Goal: Task Accomplishment & Management: Manage account settings

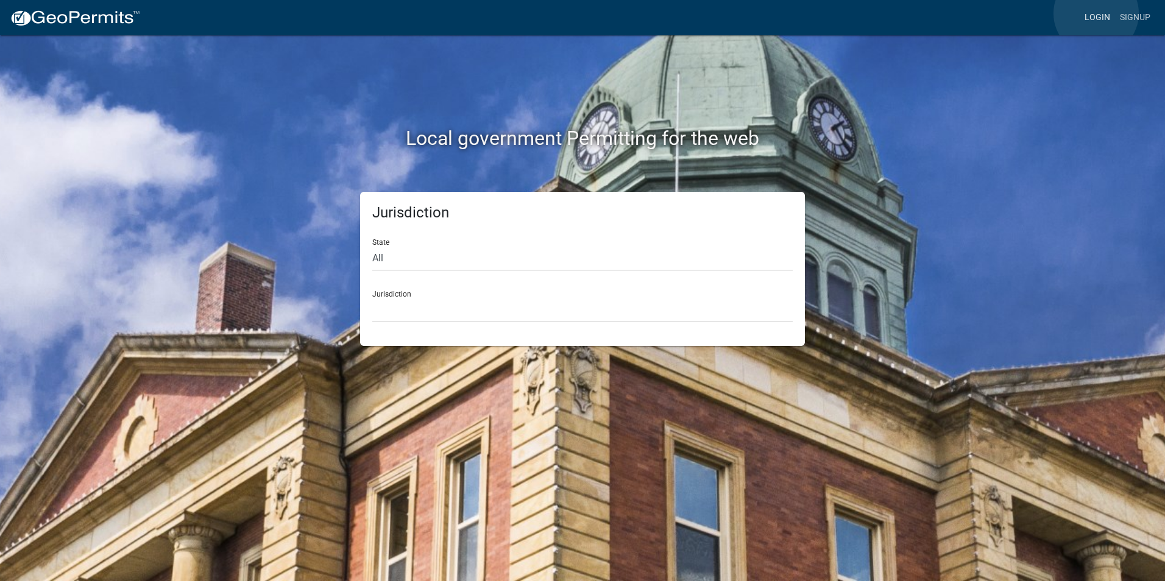
click at [1097, 13] on link "Login" at bounding box center [1097, 17] width 35 height 23
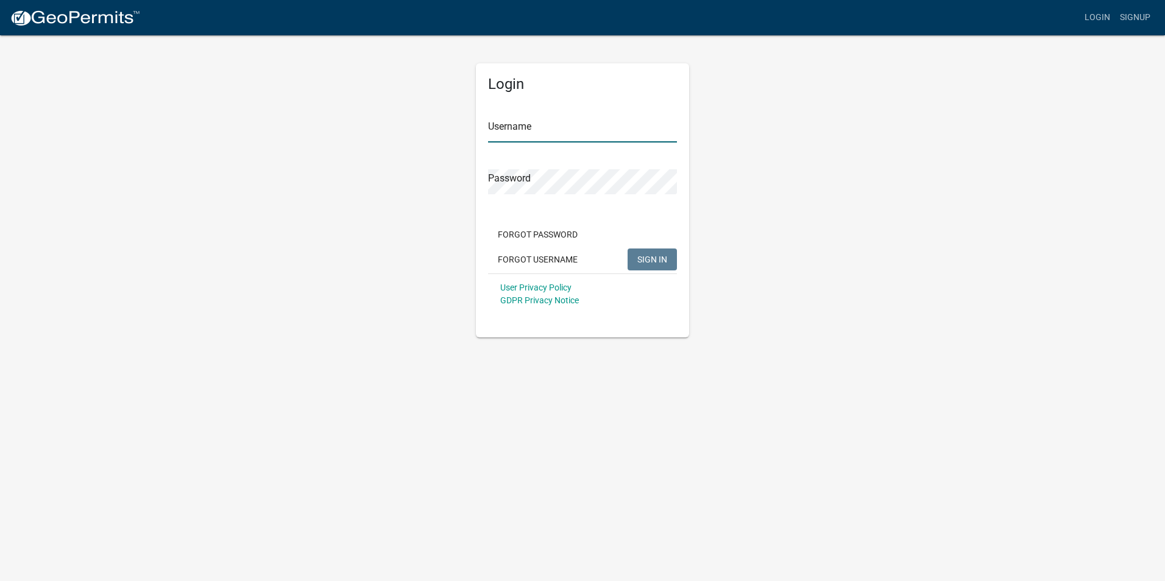
type input "Rockwell2012"
click at [650, 256] on span "SIGN IN" at bounding box center [653, 259] width 30 height 10
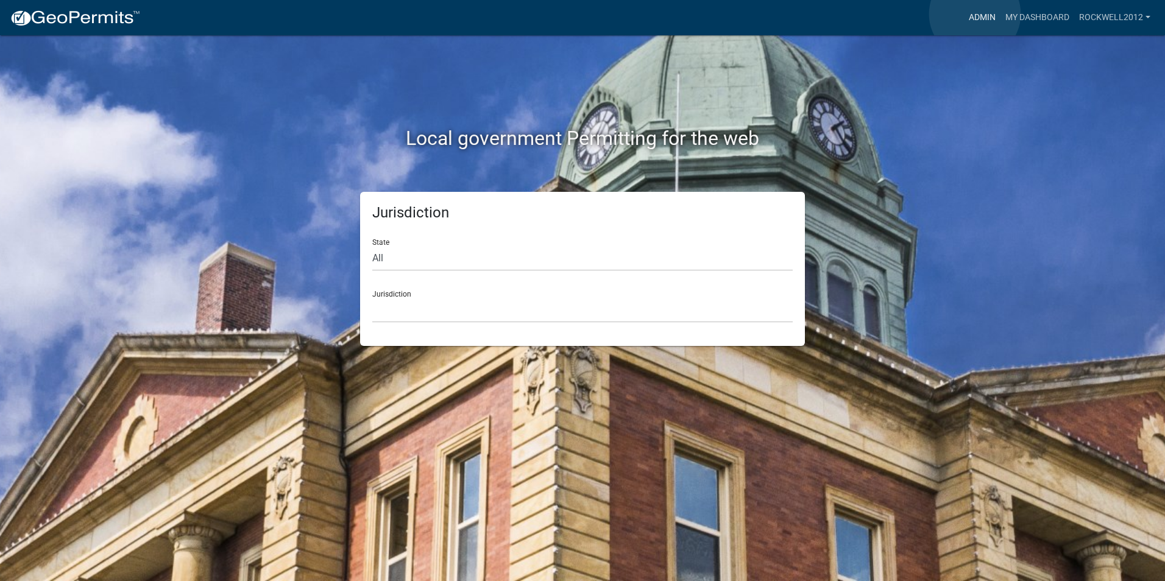
click at [975, 14] on link "Admin" at bounding box center [982, 17] width 37 height 23
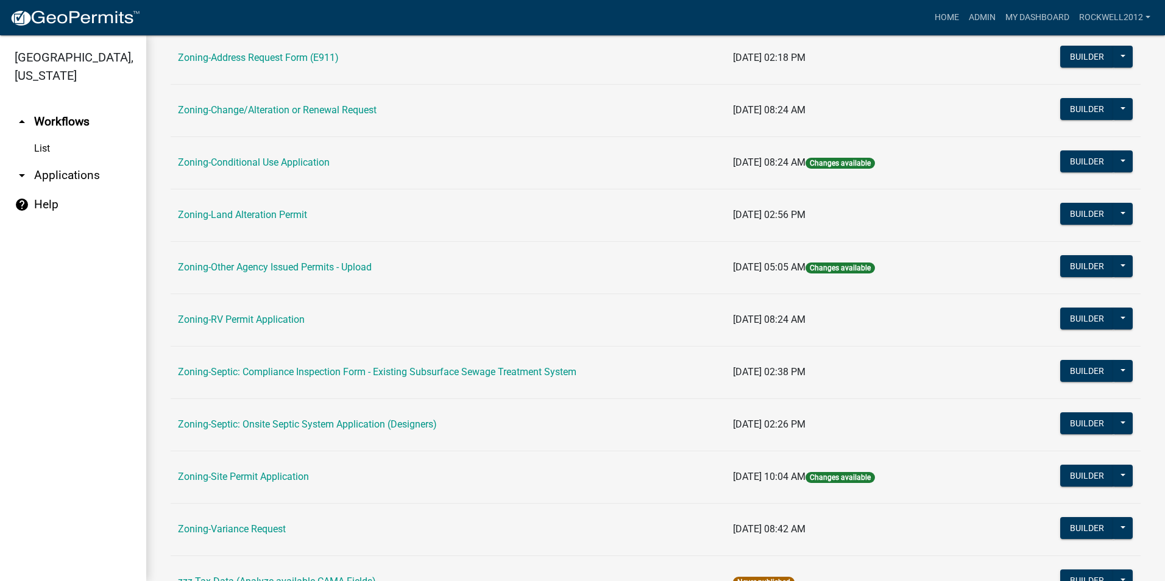
scroll to position [345, 0]
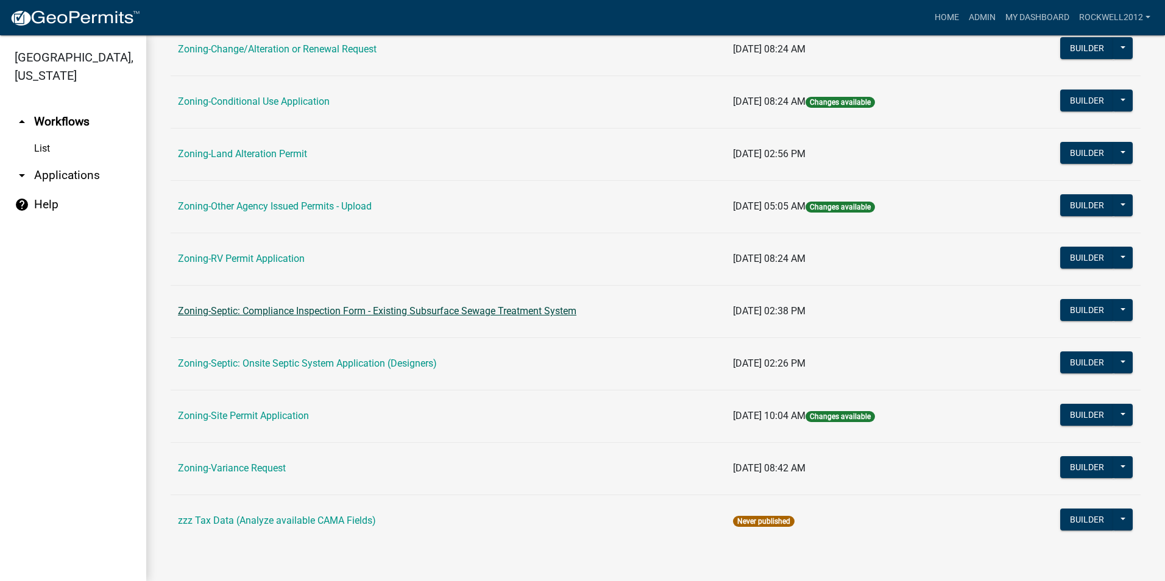
click at [502, 309] on link "Zoning-Septic: Compliance Inspection Form - Existing Subsurface Sewage Treatmen…" at bounding box center [377, 311] width 399 height 12
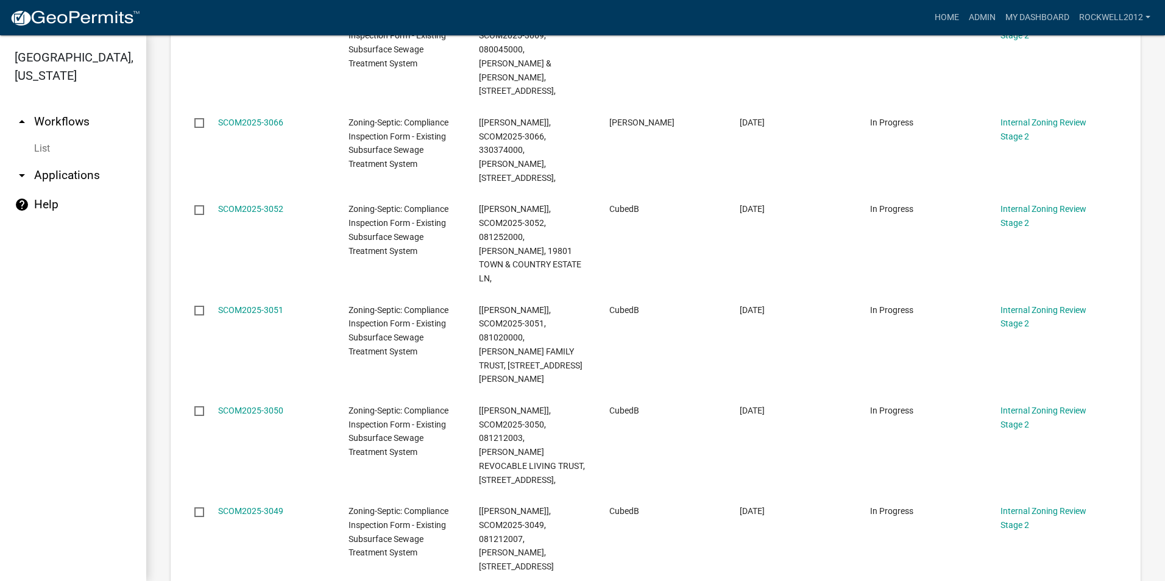
scroll to position [377, 0]
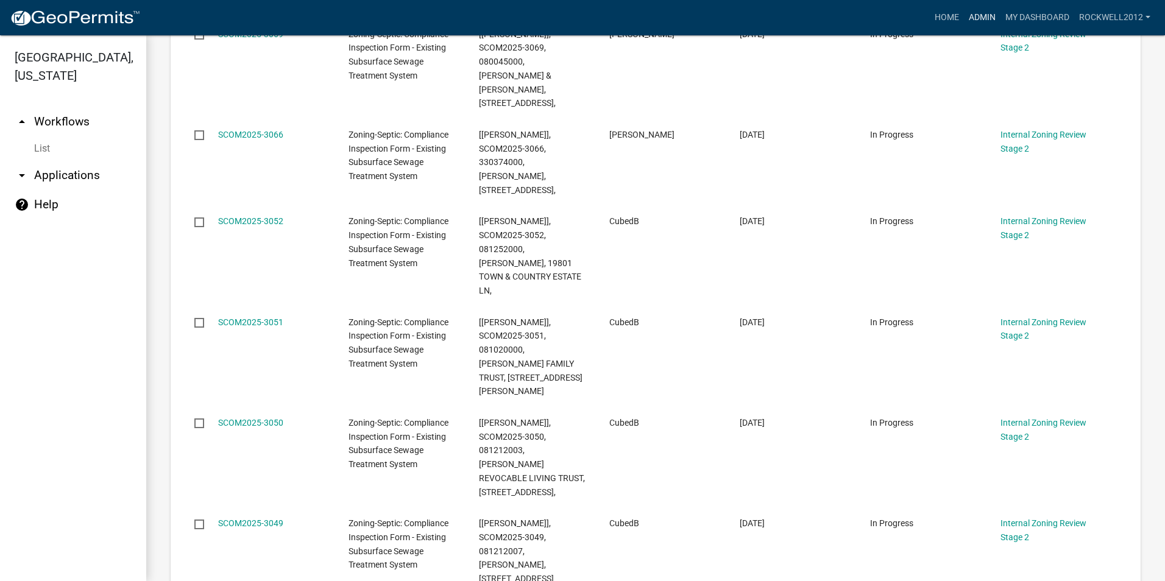
click at [986, 18] on link "Admin" at bounding box center [982, 17] width 37 height 23
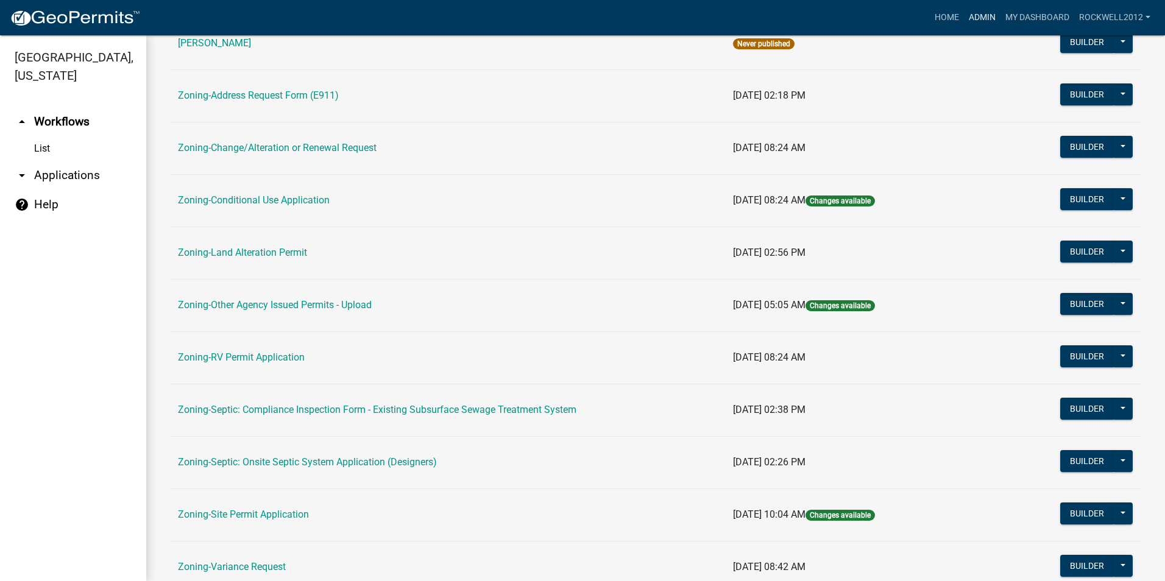
scroll to position [305, 0]
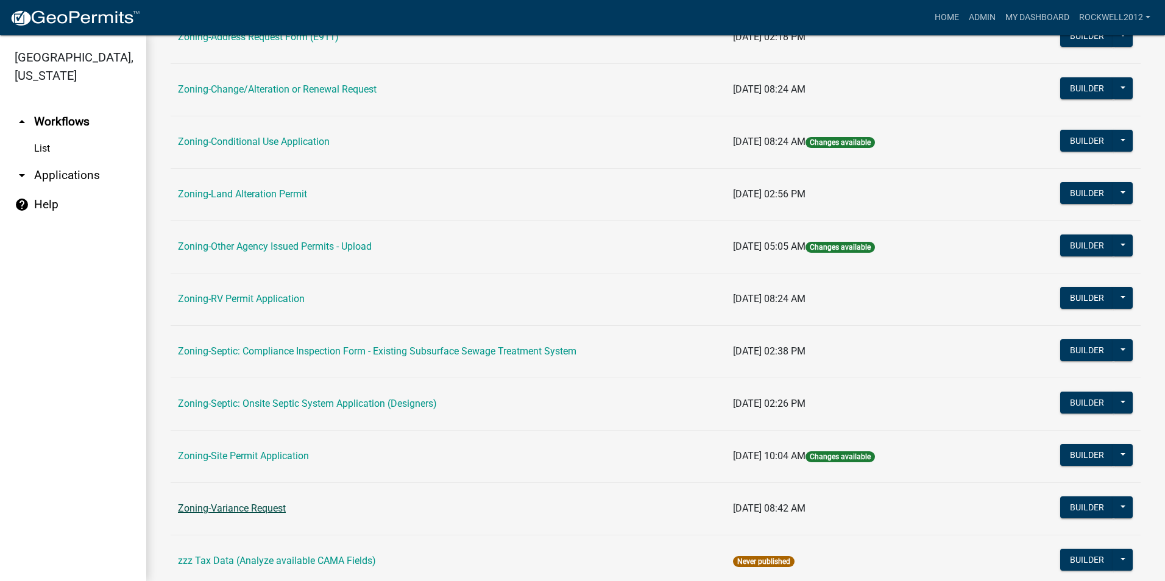
click at [225, 507] on link "Zoning-Variance Request" at bounding box center [232, 509] width 108 height 12
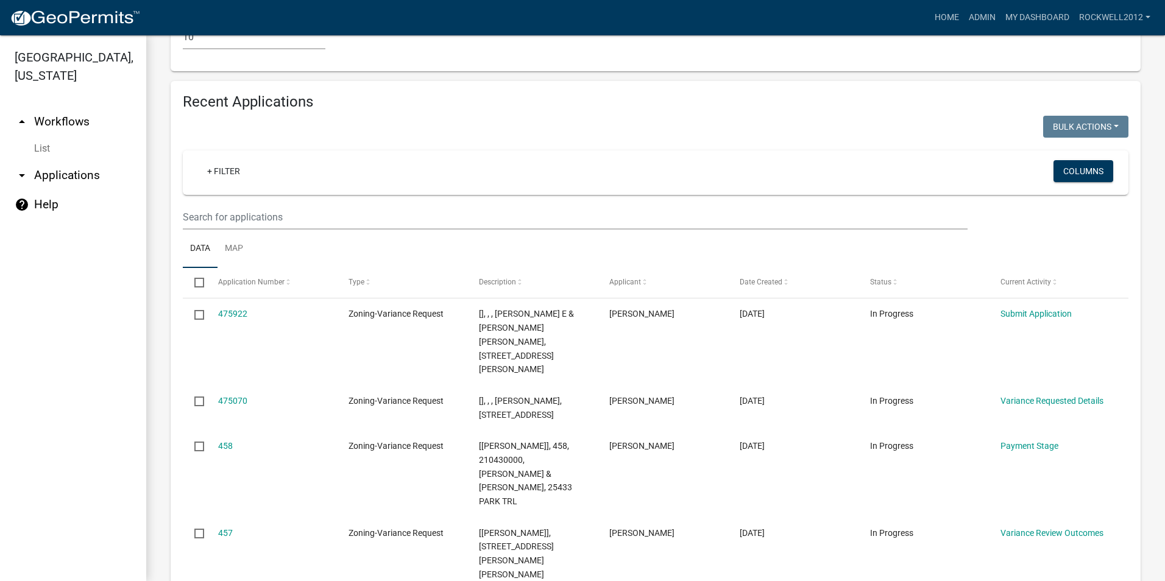
scroll to position [1226, 0]
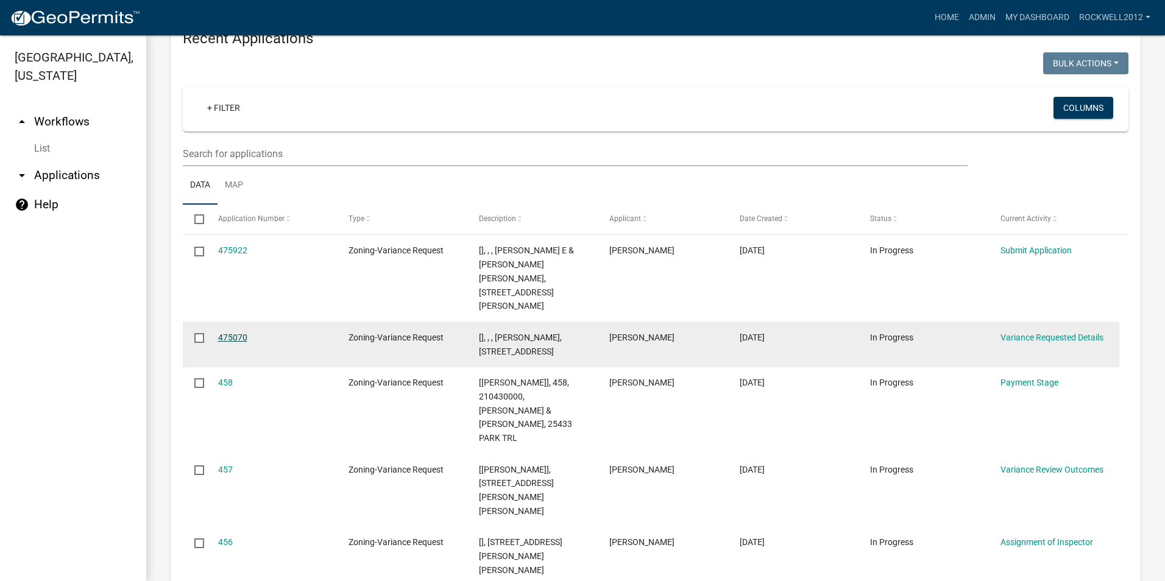
click at [230, 333] on link "475070" at bounding box center [232, 338] width 29 height 10
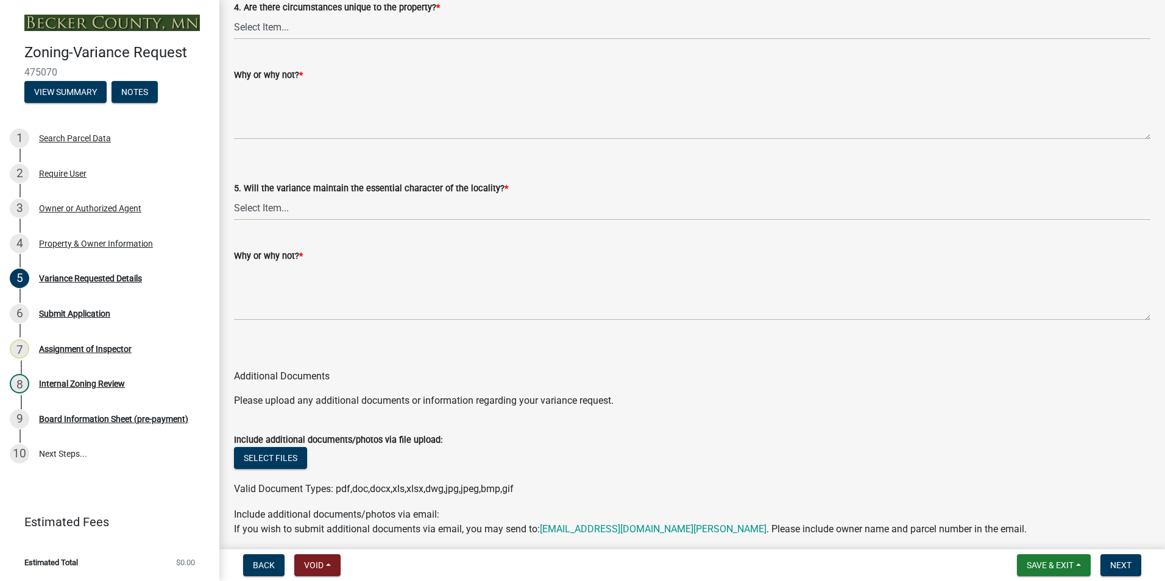
scroll to position [2519, 0]
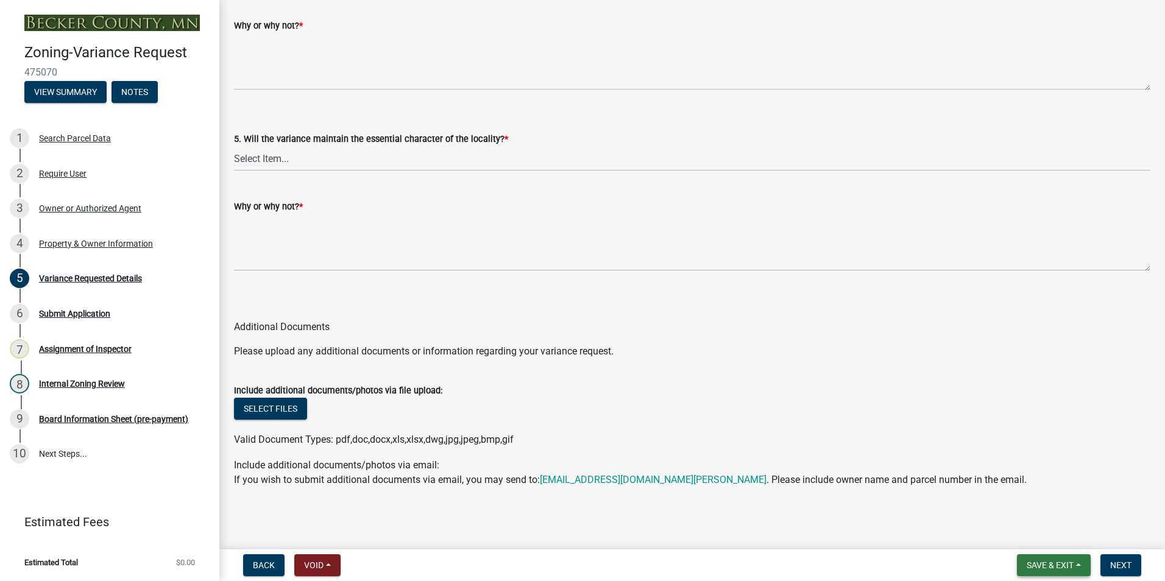
click at [1041, 567] on span "Save & Exit" at bounding box center [1050, 566] width 47 height 10
click at [1034, 530] on button "Save & Exit" at bounding box center [1043, 533] width 98 height 29
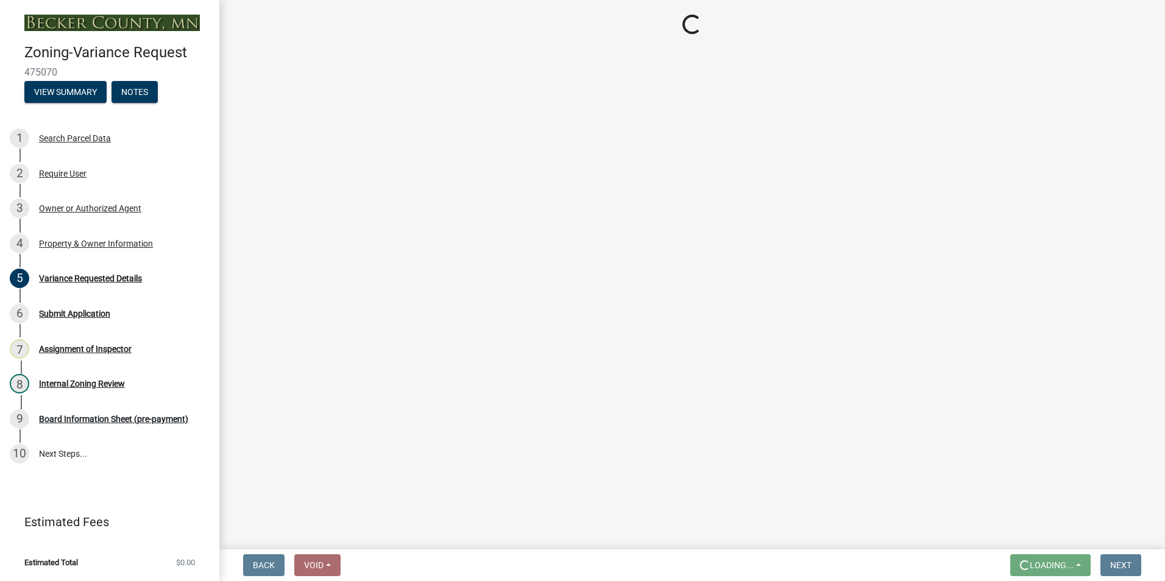
scroll to position [0, 0]
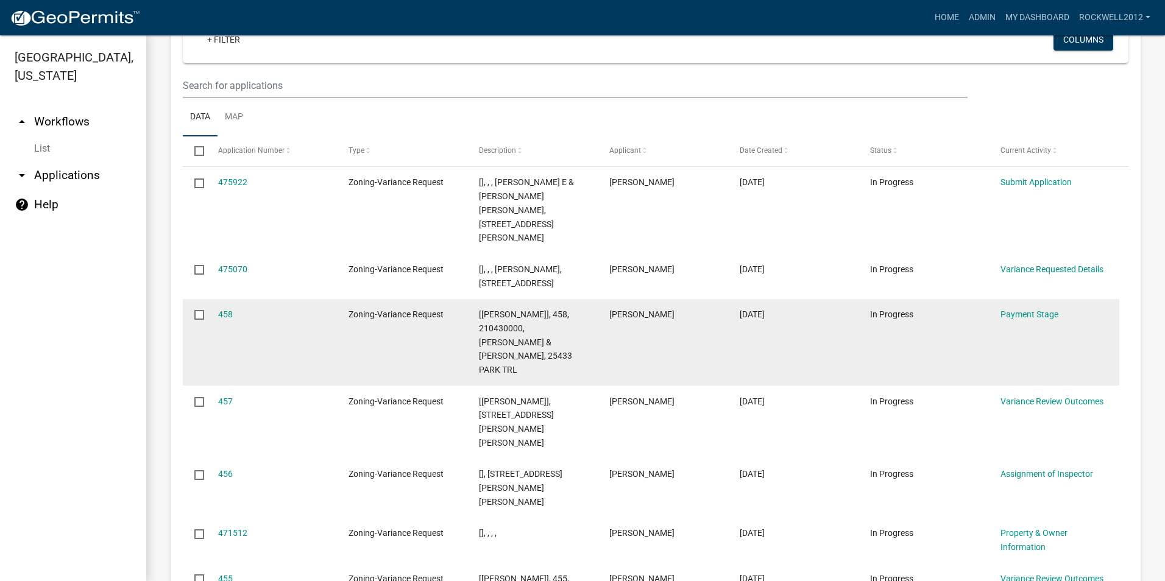
scroll to position [1309, 0]
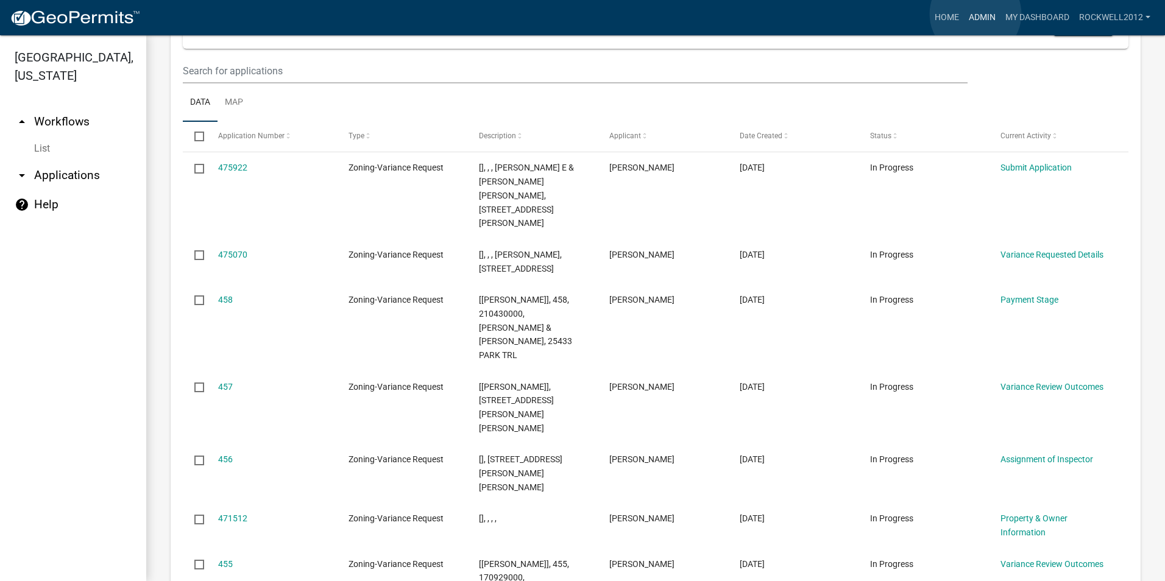
click at [976, 14] on link "Admin" at bounding box center [982, 17] width 37 height 23
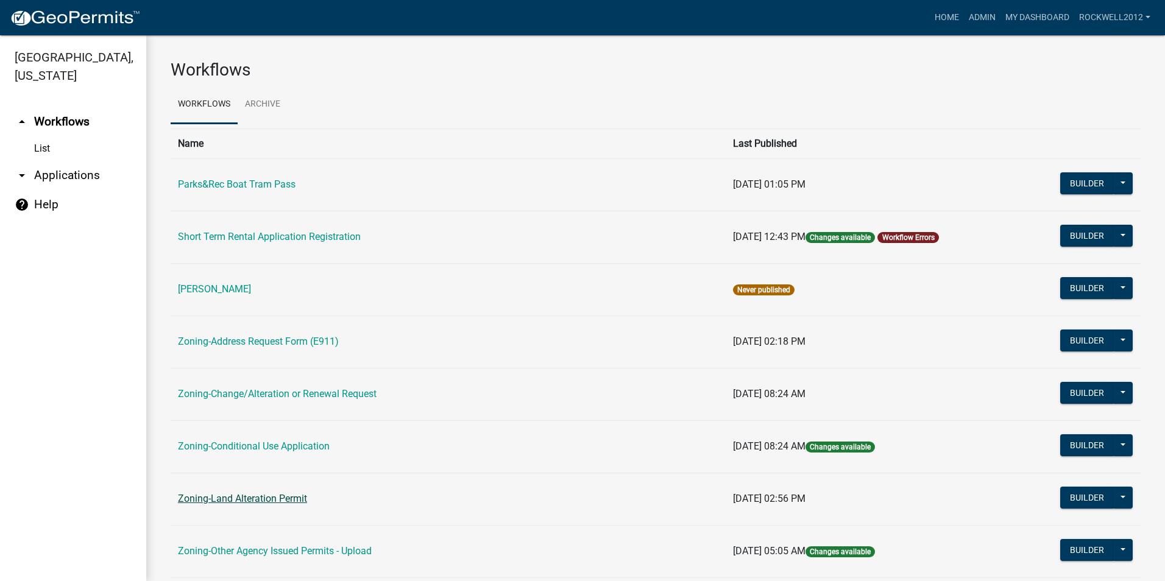
click at [257, 494] on link "Zoning-Land Alteration Permit" at bounding box center [242, 499] width 129 height 12
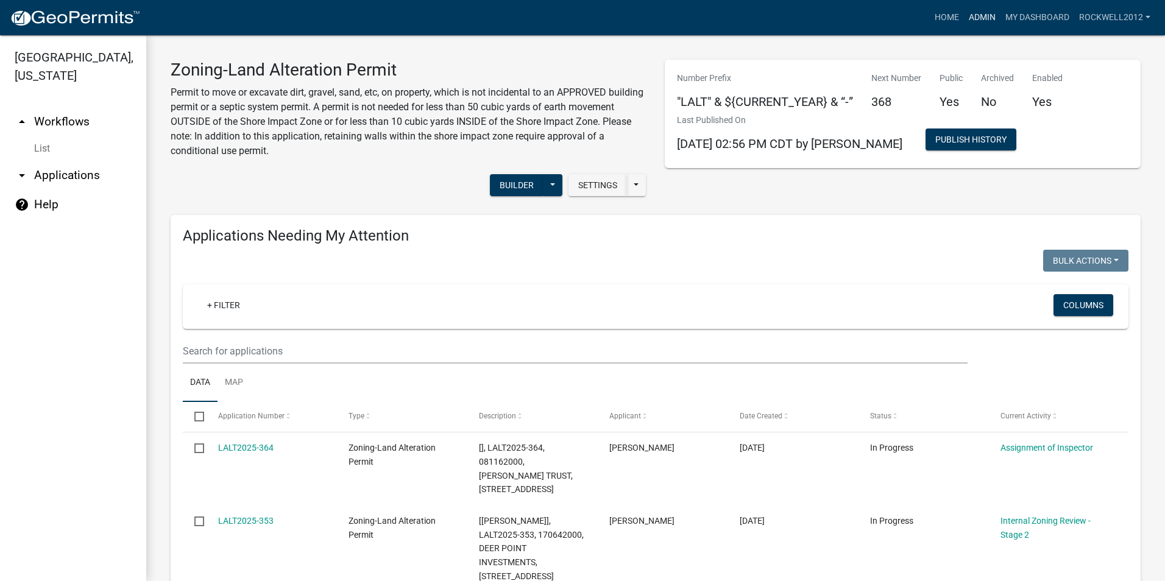
click at [972, 16] on link "Admin" at bounding box center [982, 17] width 37 height 23
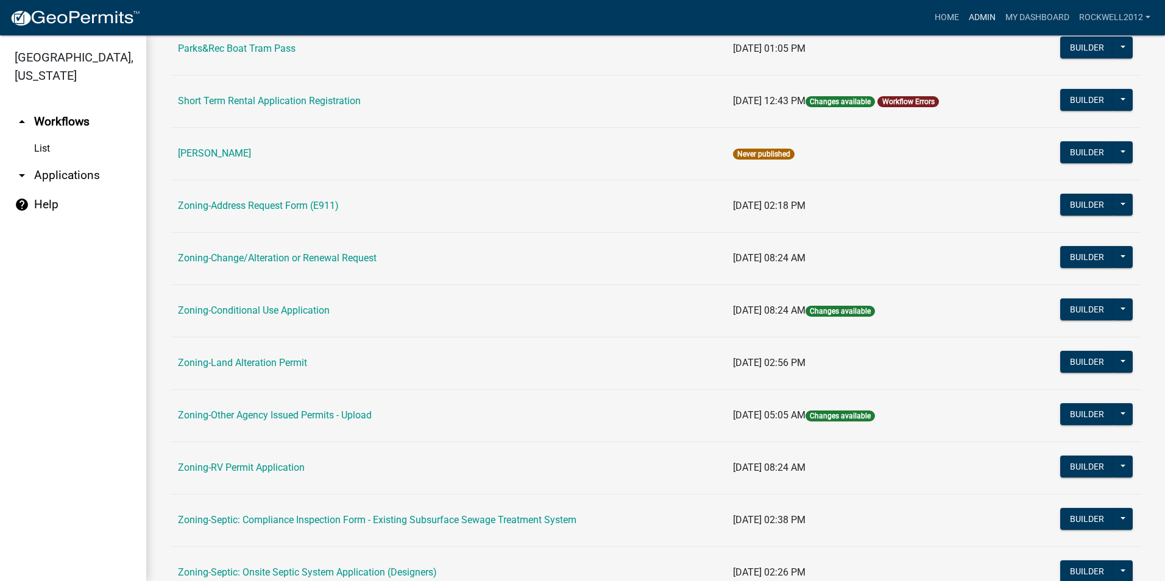
scroll to position [183, 0]
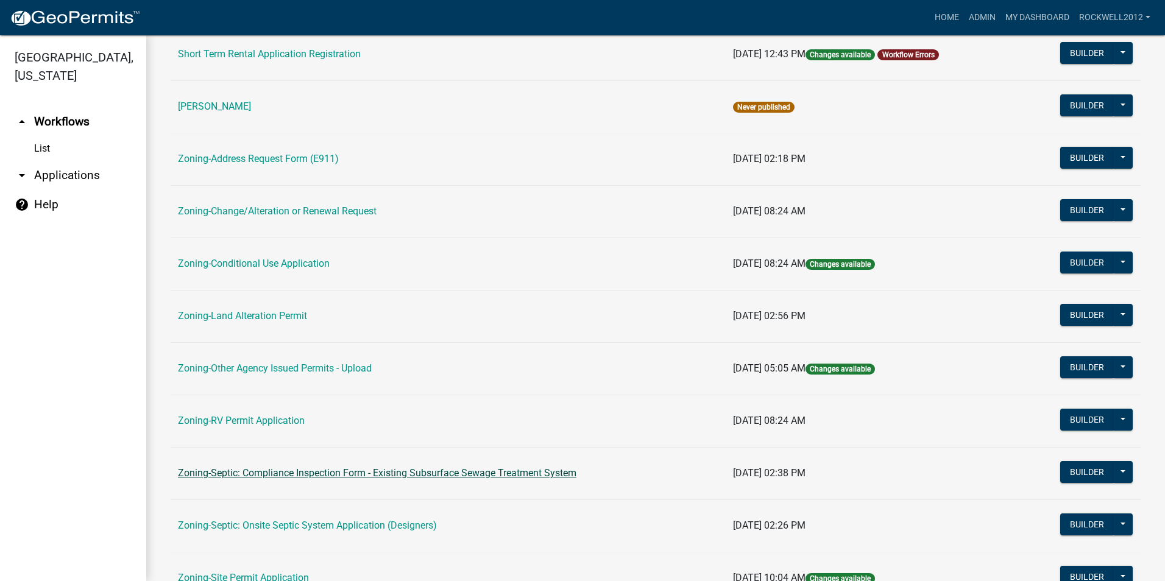
click at [475, 474] on link "Zoning-Septic: Compliance Inspection Form - Existing Subsurface Sewage Treatmen…" at bounding box center [377, 474] width 399 height 12
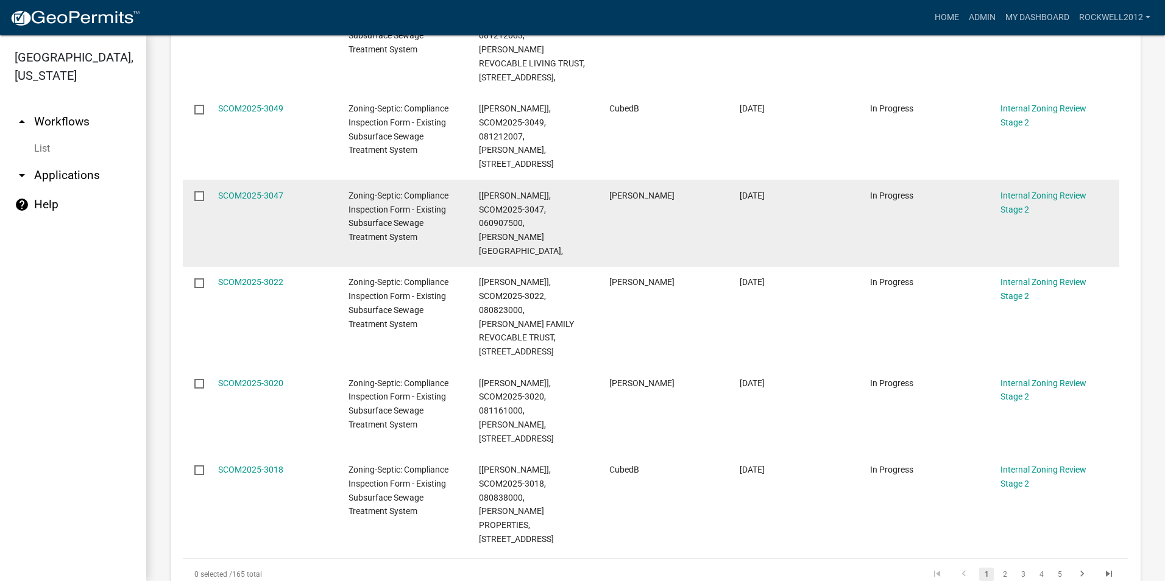
scroll to position [853, 0]
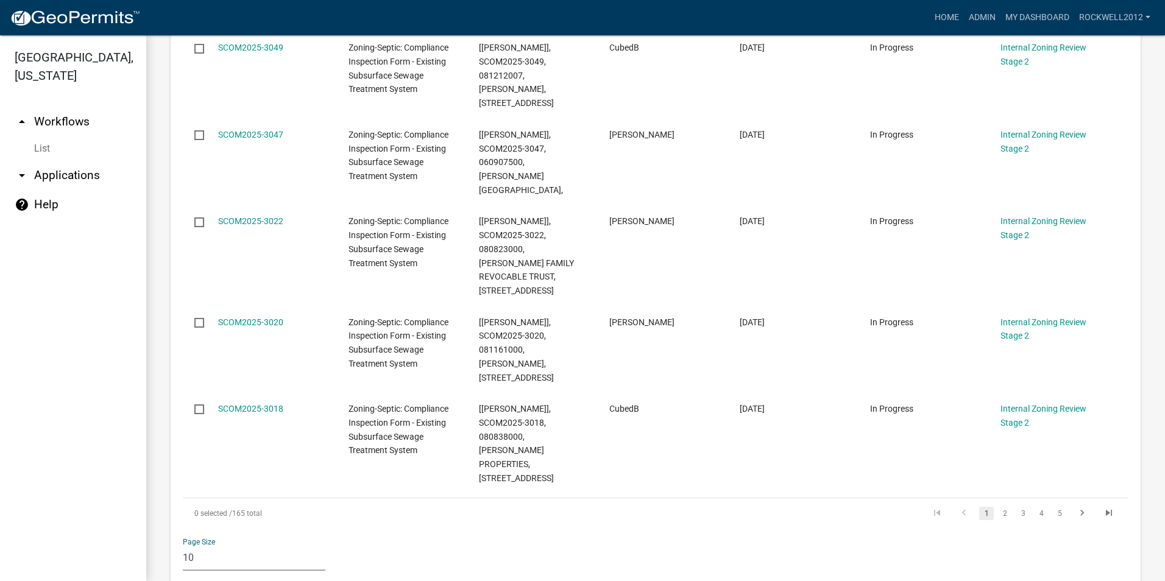
click at [194, 546] on select "10 25 50 100" at bounding box center [254, 558] width 143 height 25
select select "3: 100"
click at [183, 546] on select "10 25 50 100" at bounding box center [254, 558] width 143 height 25
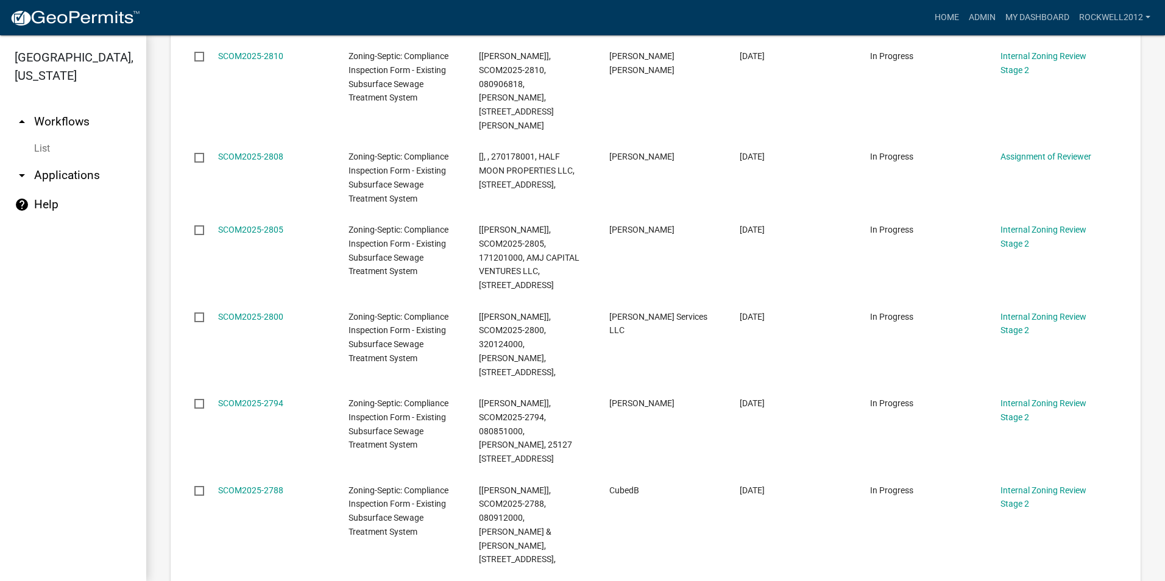
scroll to position [5547, 0]
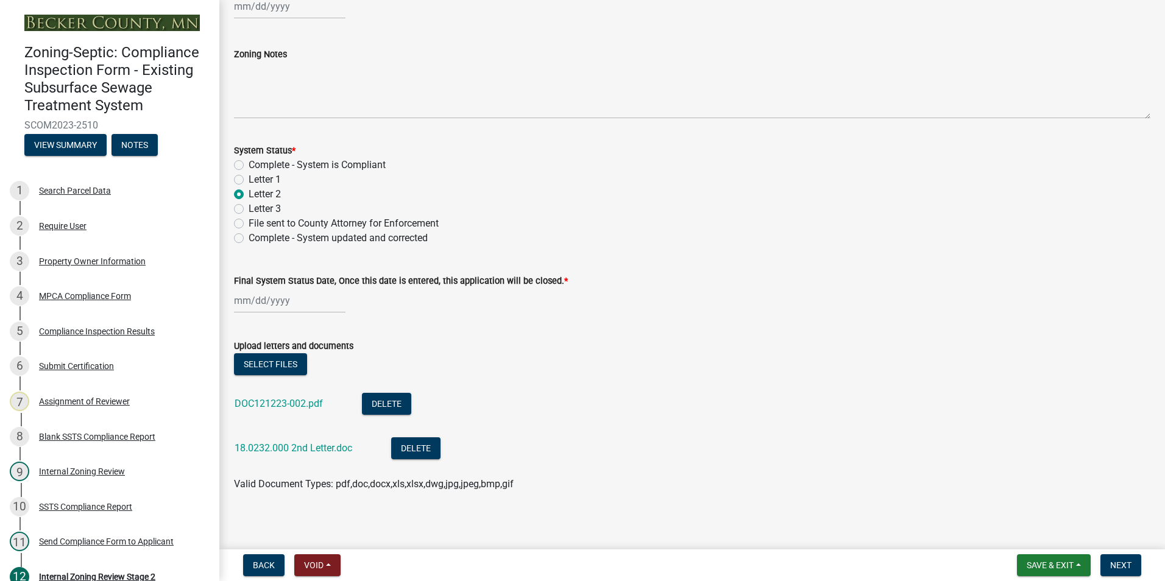
scroll to position [438, 0]
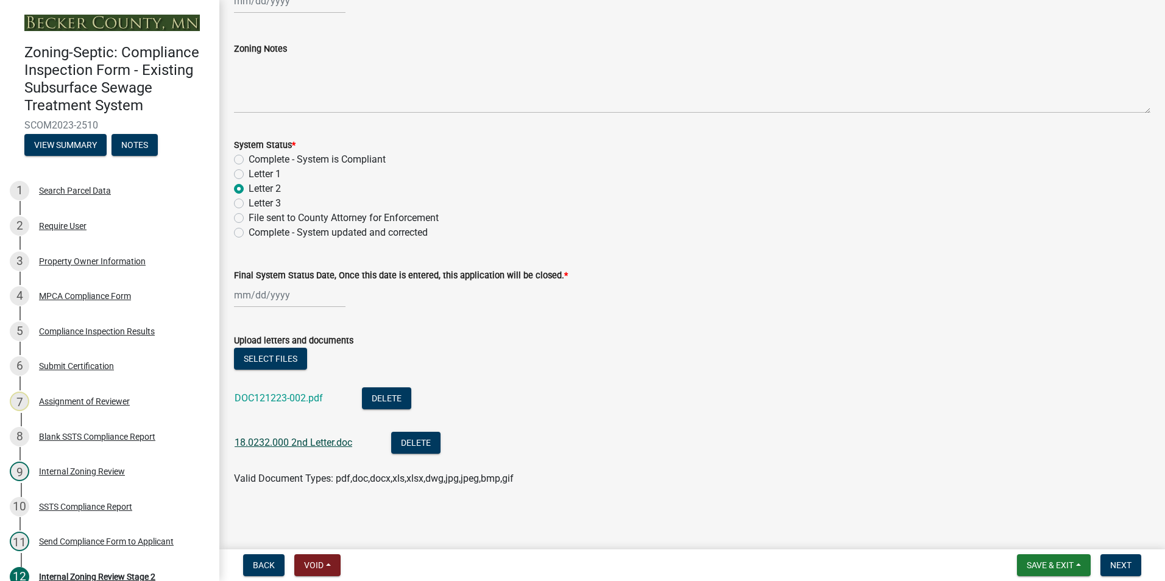
click at [274, 440] on link "18.0232.000 2nd Letter.doc" at bounding box center [294, 443] width 118 height 12
click at [1044, 563] on span "Save & Exit" at bounding box center [1050, 566] width 47 height 10
click at [1036, 536] on button "Save & Exit" at bounding box center [1043, 533] width 98 height 29
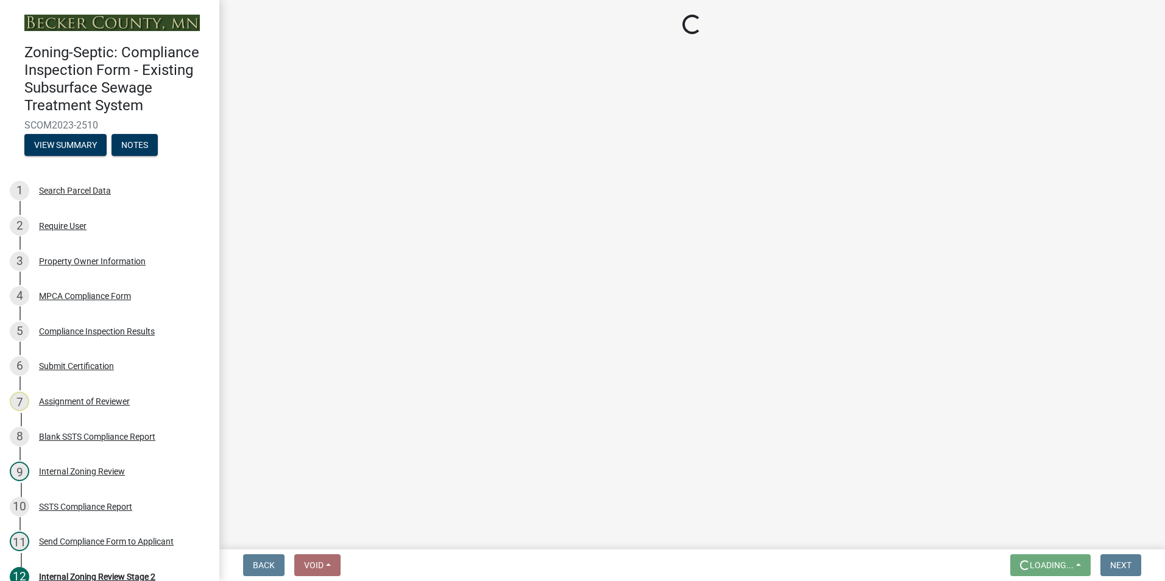
scroll to position [0, 0]
